Goal: Transaction & Acquisition: Obtain resource

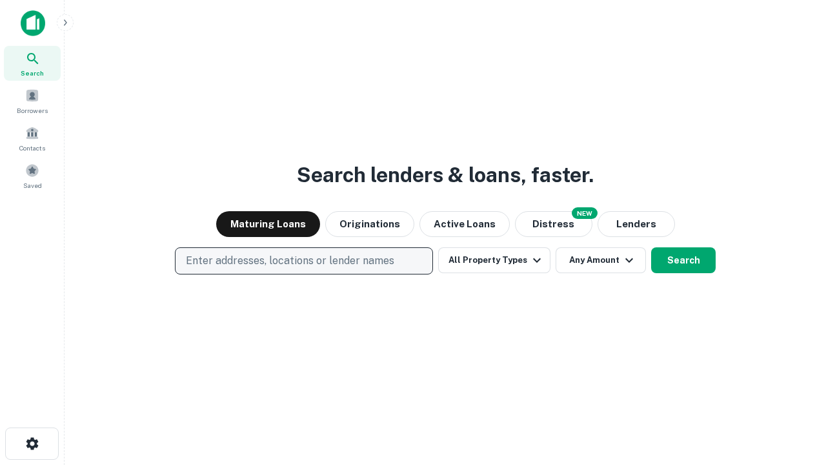
click at [303, 261] on p "Enter addresses, locations or lender names" at bounding box center [290, 260] width 208 height 15
type input "**********"
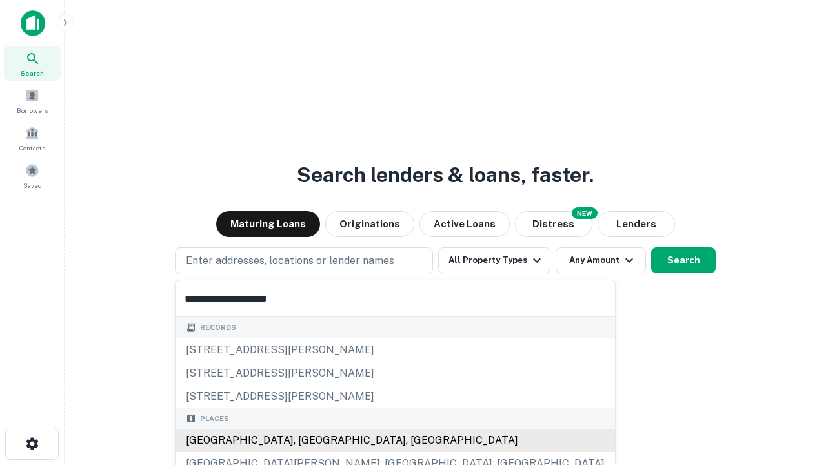
click at [309, 440] on div "Santa Monica, CA, USA" at bounding box center [396, 440] width 440 height 23
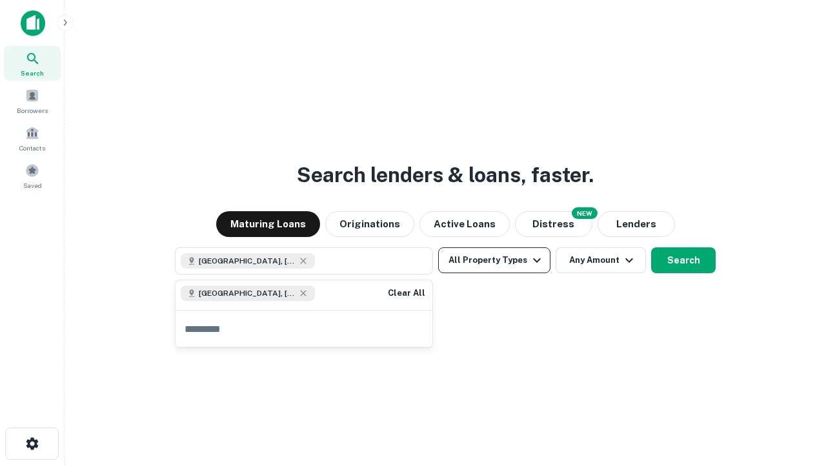
click at [494, 260] on button "All Property Types" at bounding box center [494, 260] width 112 height 26
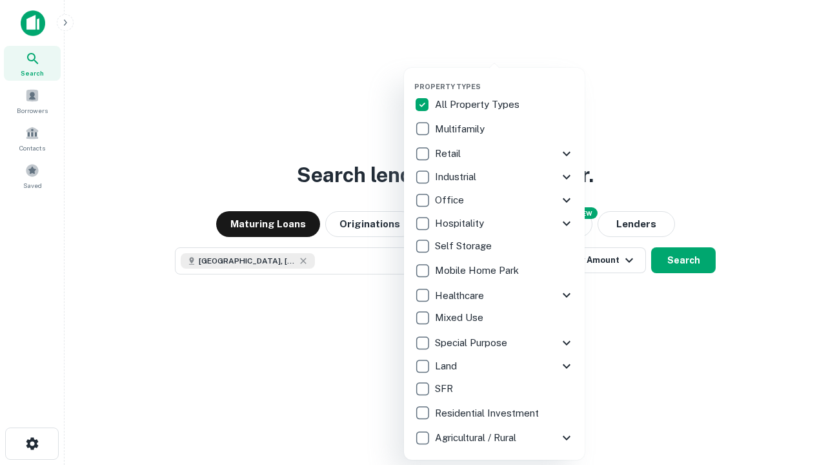
click at [505, 78] on button "button" at bounding box center [504, 78] width 181 height 1
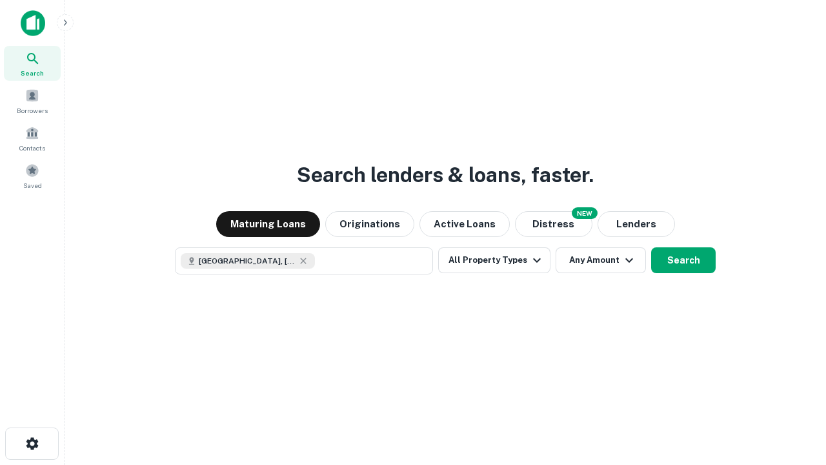
scroll to position [21, 0]
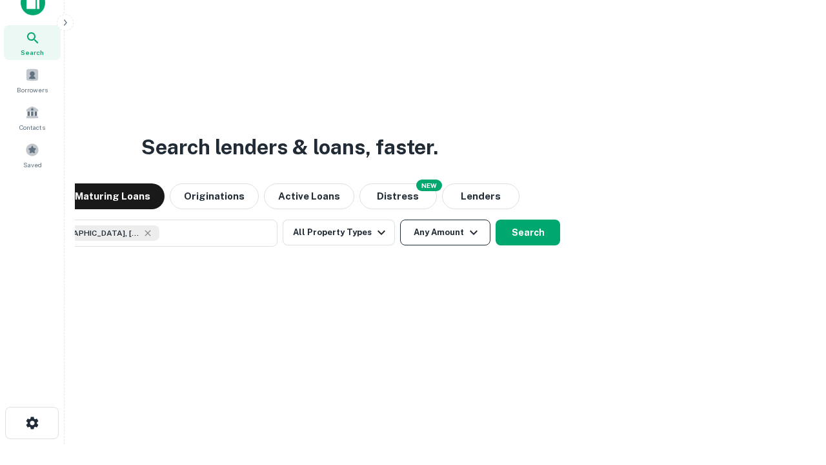
click at [400, 219] on button "Any Amount" at bounding box center [445, 232] width 90 height 26
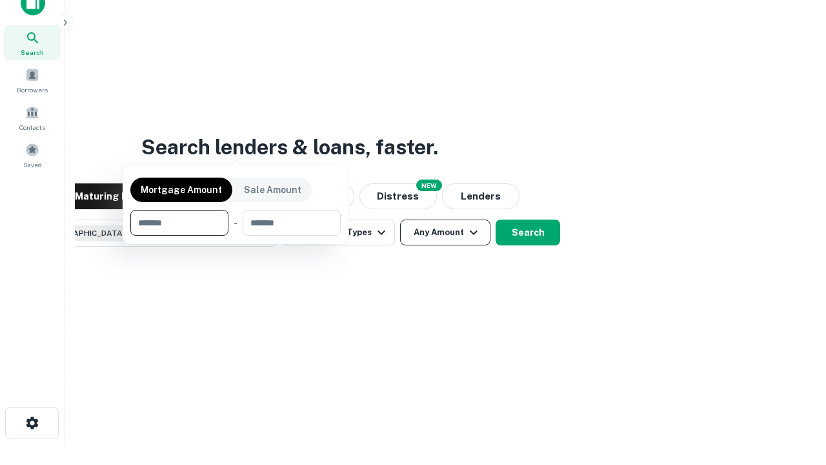
scroll to position [93, 365]
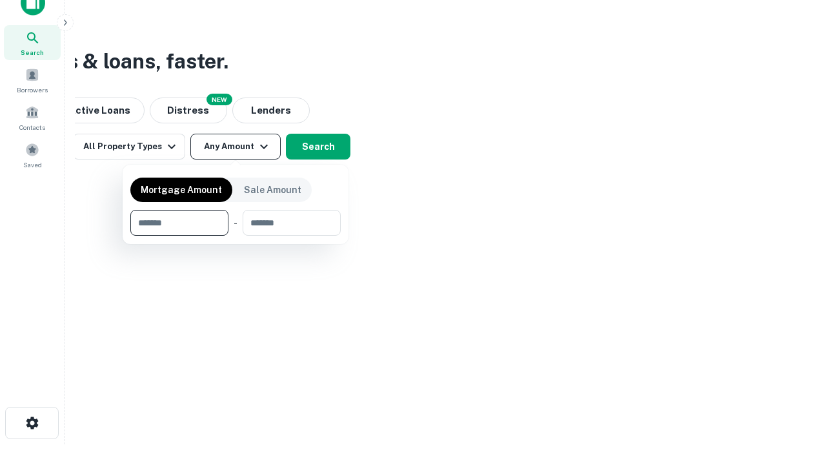
type input "*******"
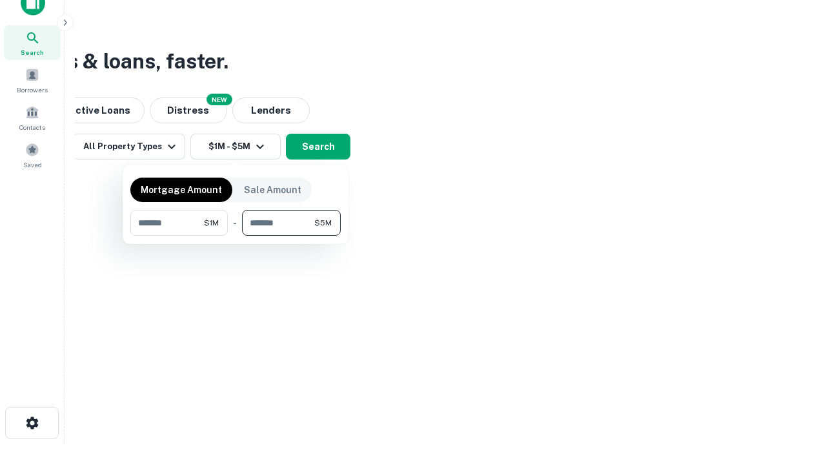
type input "*******"
click at [236, 236] on button "button" at bounding box center [235, 236] width 210 height 1
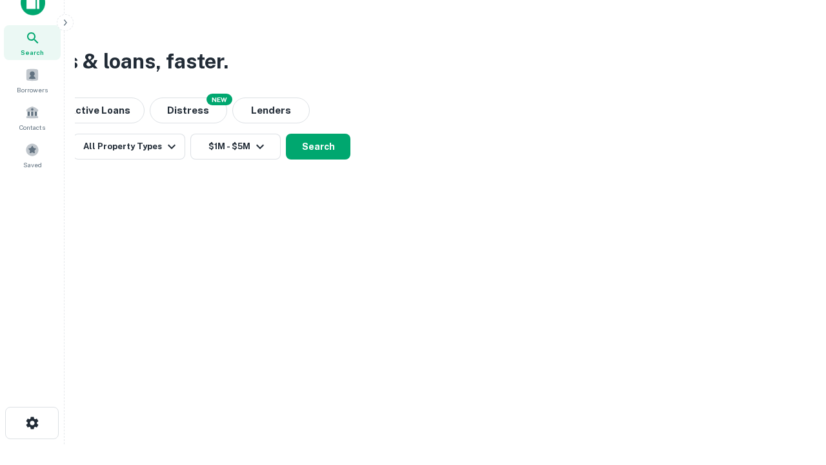
scroll to position [21, 0]
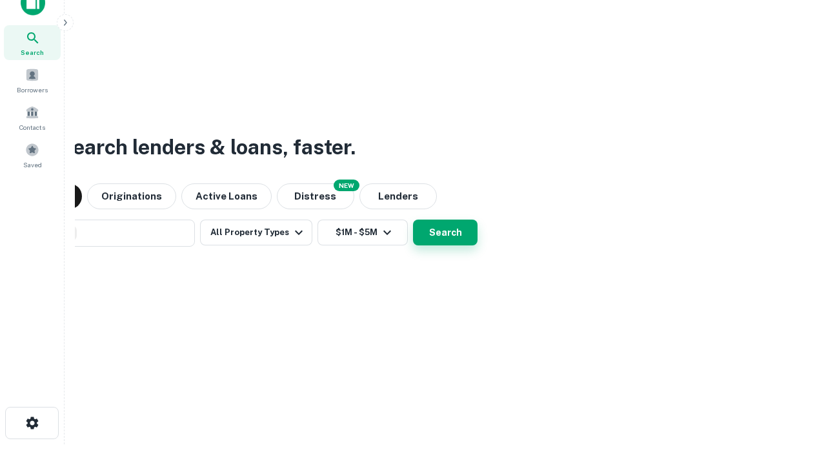
click at [413, 219] on button "Search" at bounding box center [445, 232] width 65 height 26
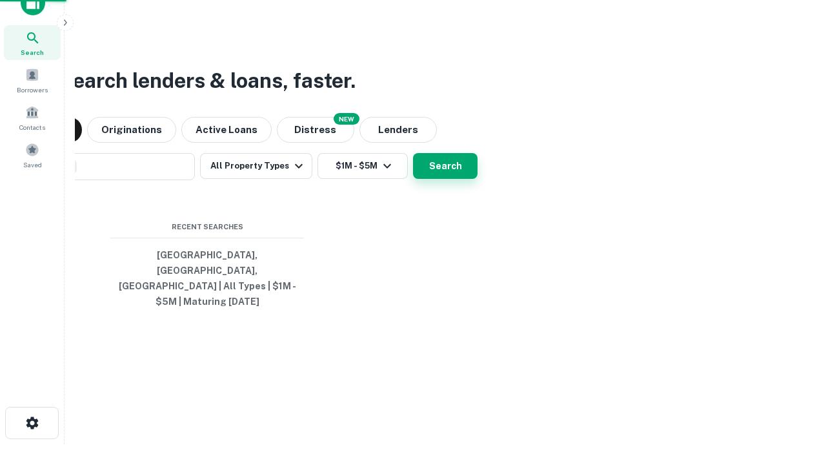
scroll to position [42, 365]
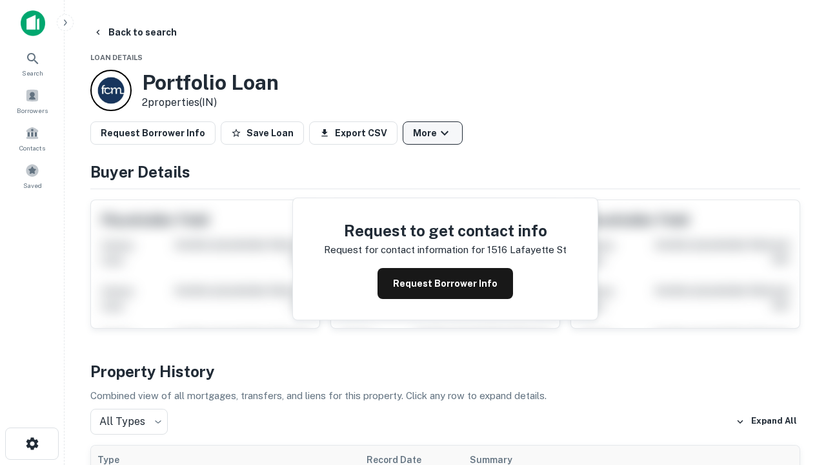
click at [432, 133] on button "More" at bounding box center [433, 132] width 60 height 23
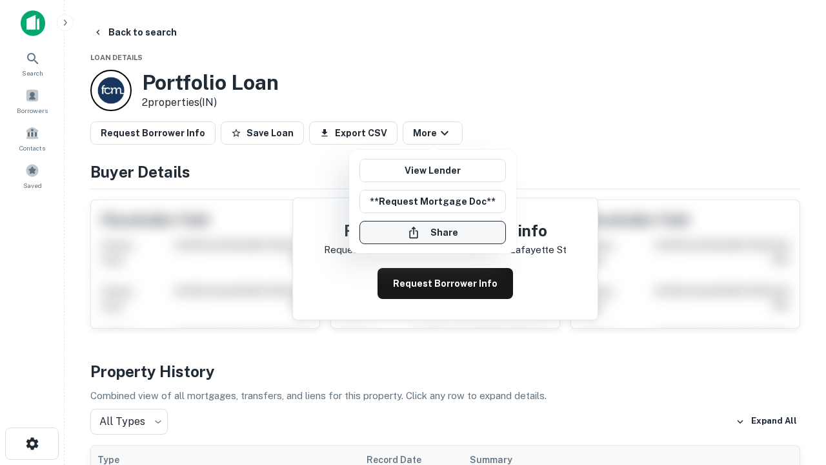
click at [432, 232] on button "Share" at bounding box center [433, 232] width 147 height 23
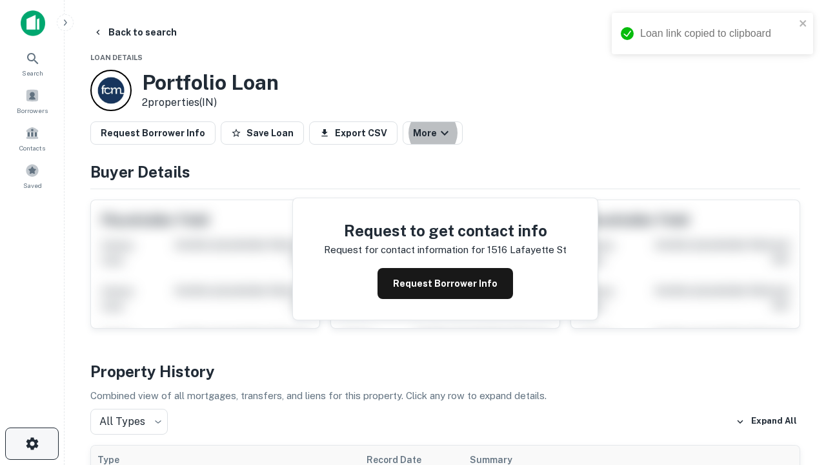
click at [32, 443] on icon "button" at bounding box center [32, 443] width 15 height 15
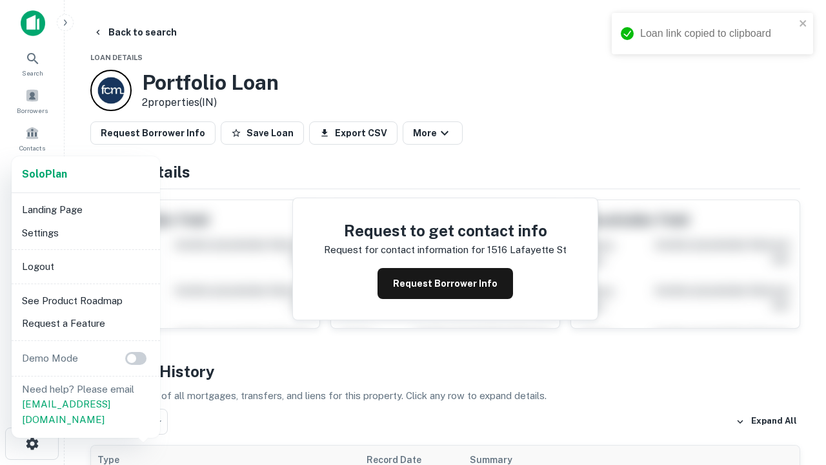
click at [85, 266] on li "Logout" at bounding box center [86, 266] width 138 height 23
